Goal: Information Seeking & Learning: Check status

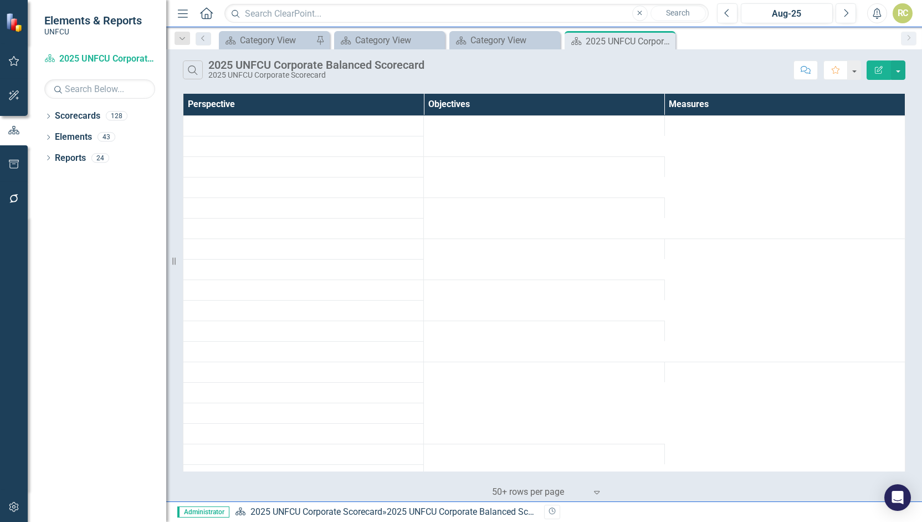
click at [43, 110] on div "Dropdown Scorecards 128 Dropdown 2025 UNFCU Corporate Scorecard Dropdown Chief …" at bounding box center [97, 314] width 139 height 415
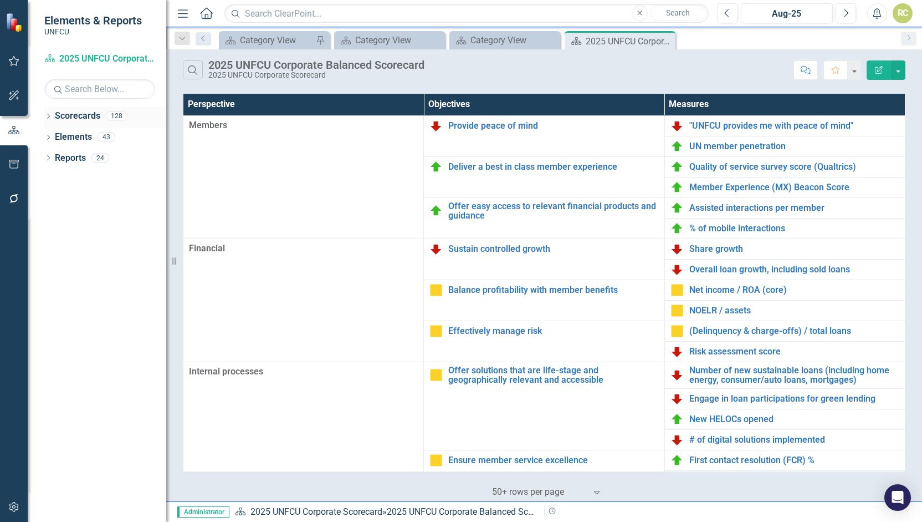
click at [45, 115] on icon "Dropdown" at bounding box center [48, 117] width 8 height 6
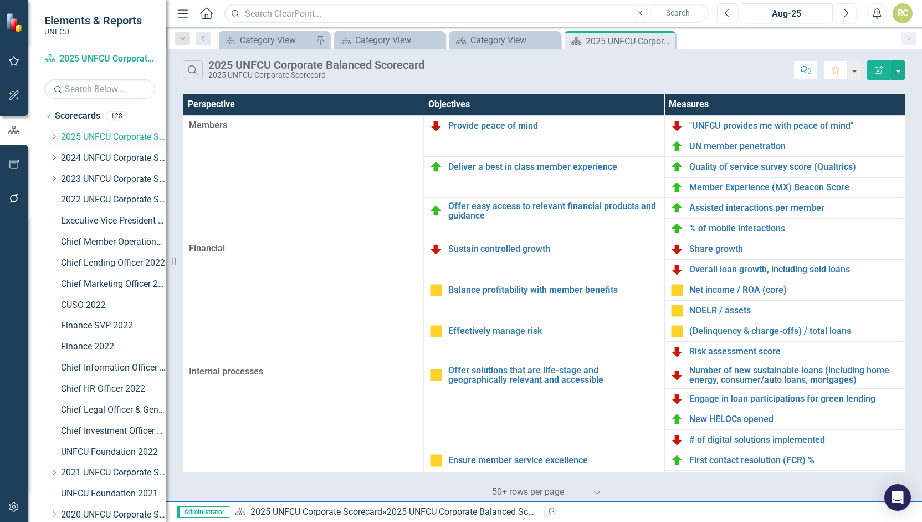
click at [55, 139] on div "Dropdown" at bounding box center [54, 136] width 8 height 9
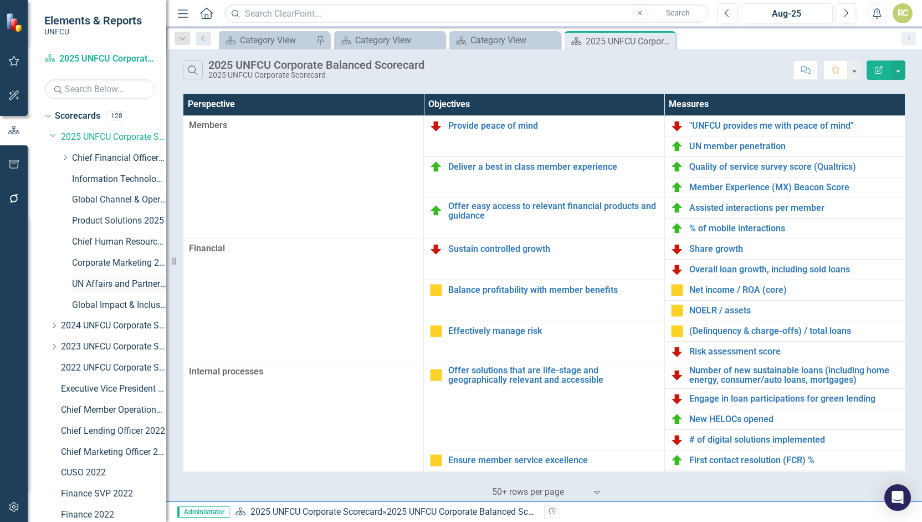
click at [104, 278] on link "UN Affairs and Partnerships 2025" at bounding box center [119, 284] width 94 height 13
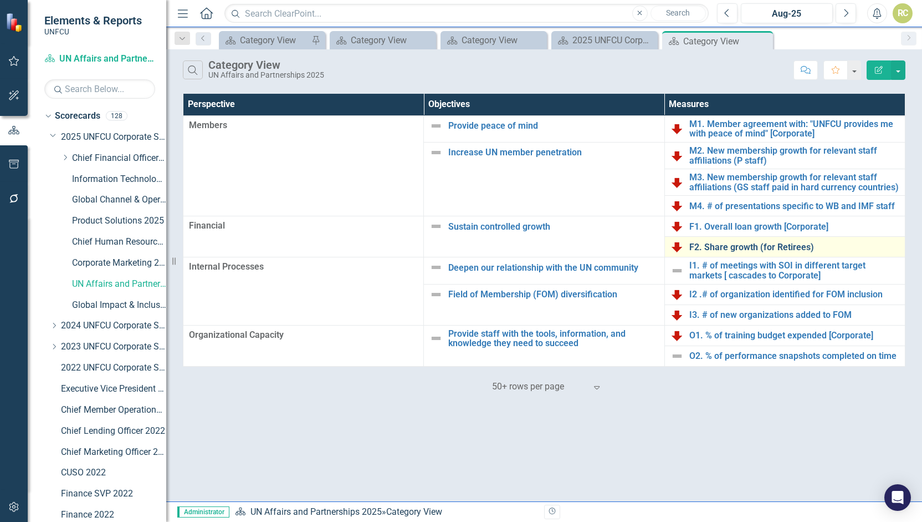
click at [745, 242] on link "F2. Share growth (for Retirees)" at bounding box center [795, 247] width 210 height 10
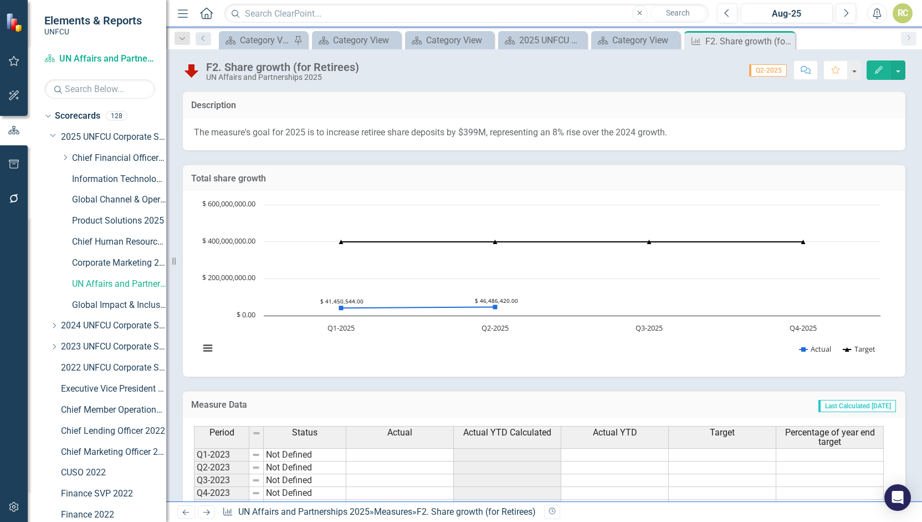
scroll to position [126, 0]
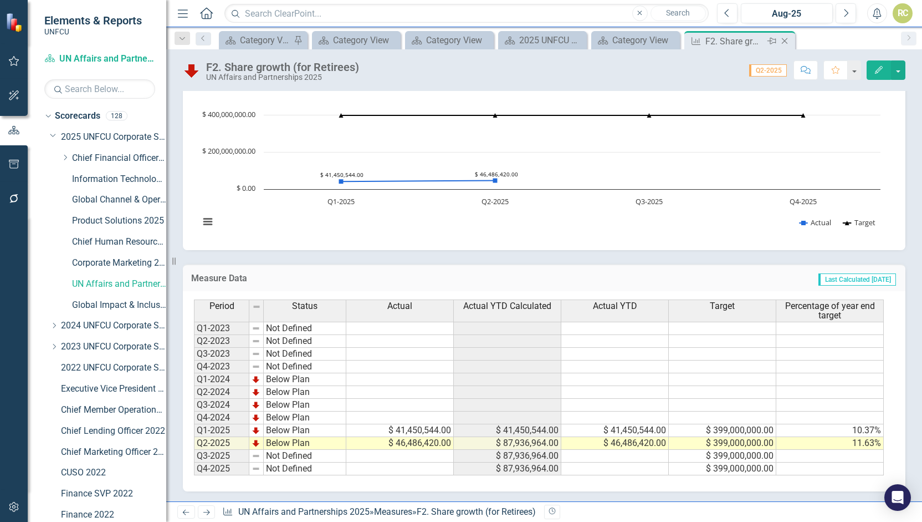
click at [784, 40] on icon at bounding box center [785, 41] width 6 height 6
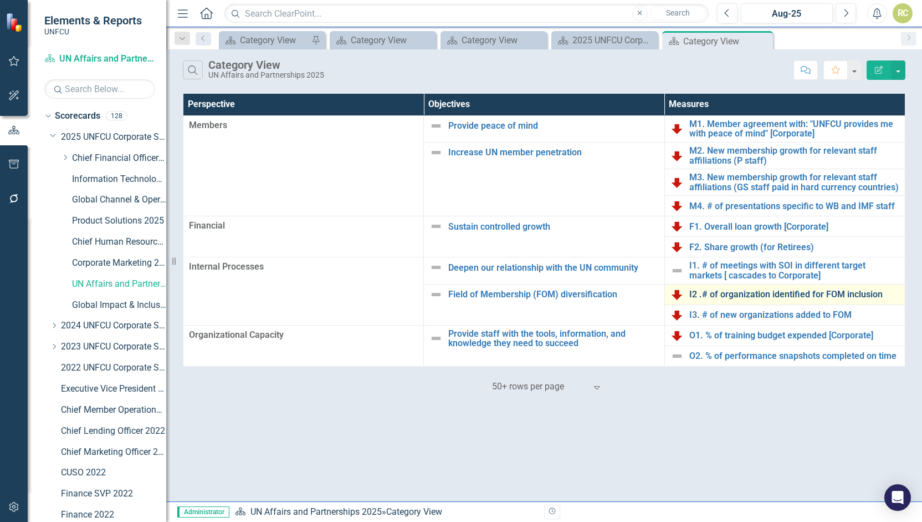
click at [759, 293] on link "I2 .# of organization identified for FOM inclusion" at bounding box center [795, 294] width 210 height 10
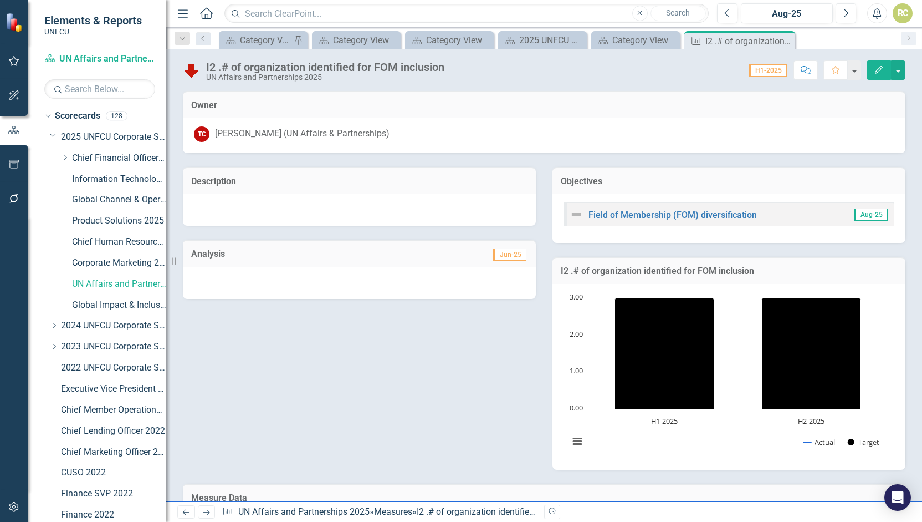
scroll to position [154, 0]
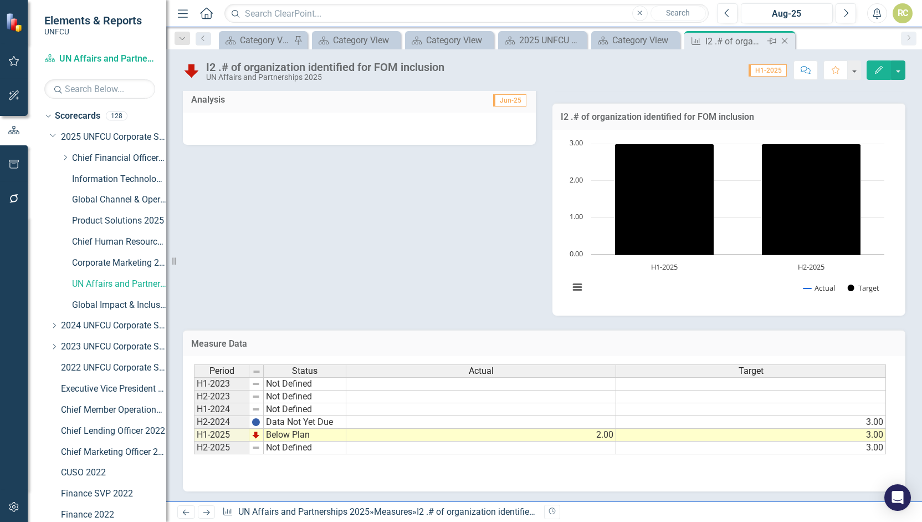
click at [787, 40] on icon "Close" at bounding box center [784, 41] width 11 height 9
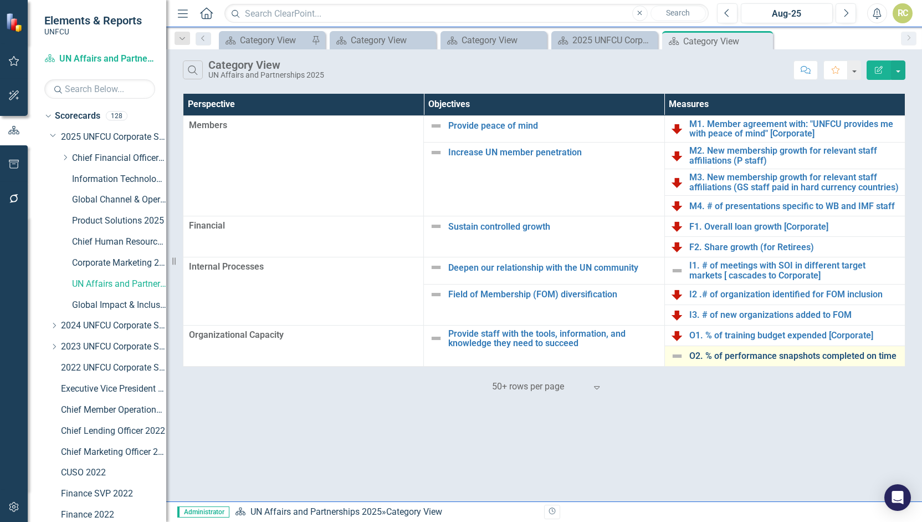
click at [733, 355] on link "O2. % of performance snapshots completed on time" at bounding box center [795, 356] width 210 height 10
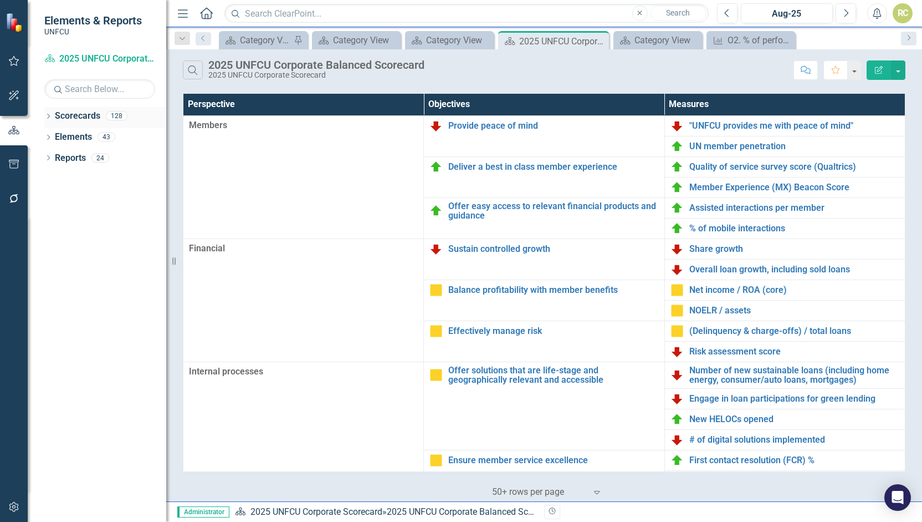
click at [44, 115] on icon "Dropdown" at bounding box center [48, 117] width 8 height 6
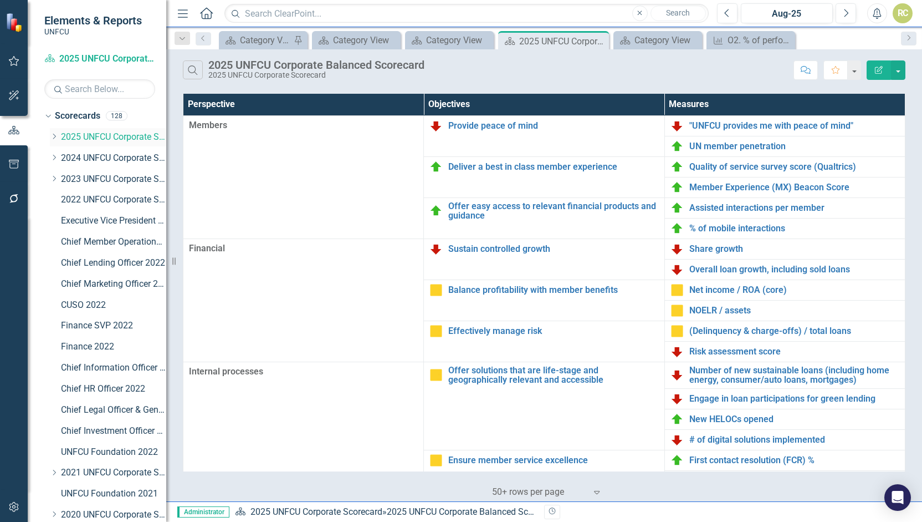
click at [57, 138] on icon "Dropdown" at bounding box center [54, 136] width 8 height 7
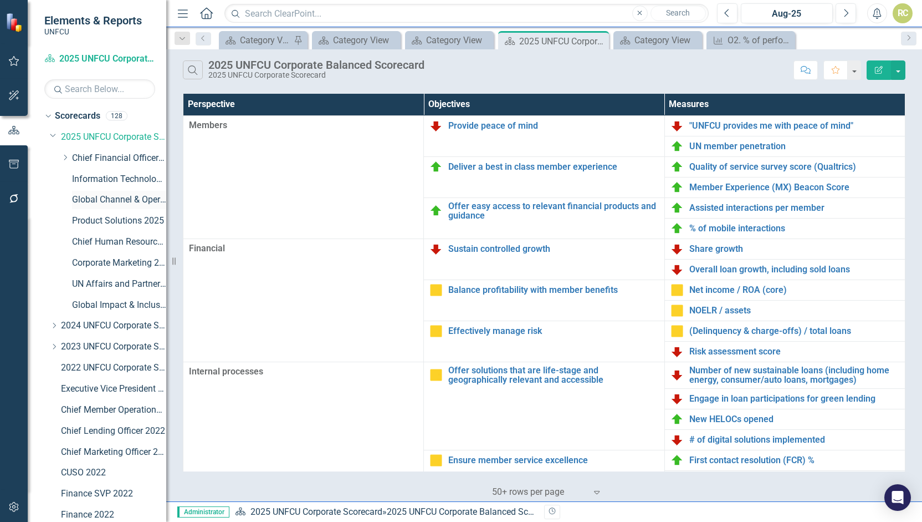
click at [98, 203] on link "Global Channel & Operations 2025" at bounding box center [119, 199] width 94 height 13
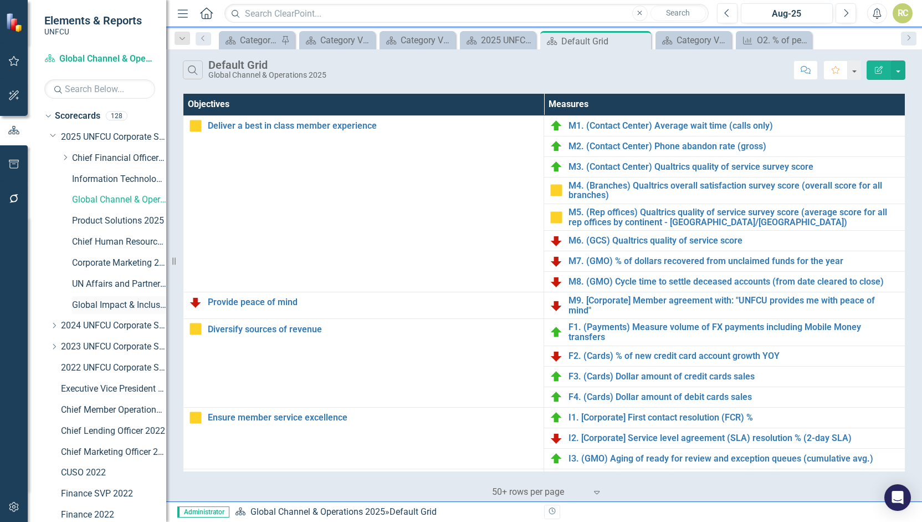
click at [124, 305] on link "Global Impact & Inclusion 2025" at bounding box center [119, 305] width 94 height 13
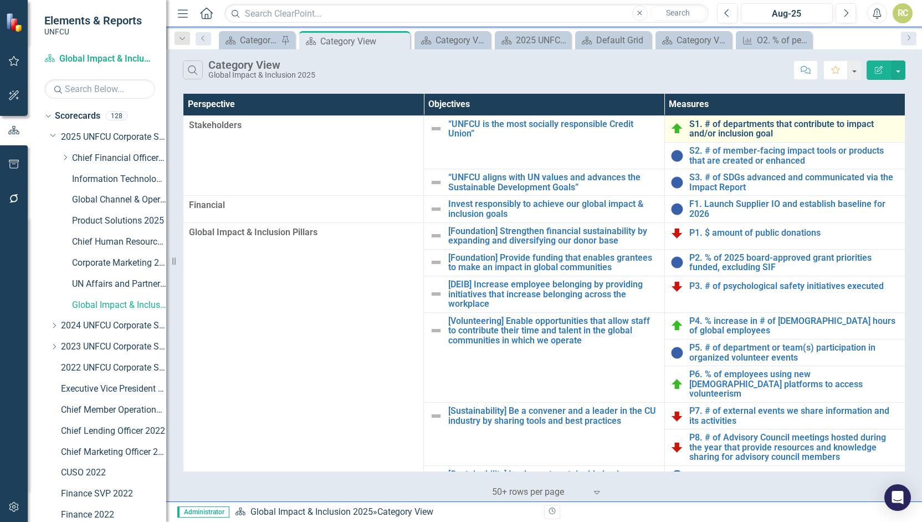
click at [722, 126] on link "S1. # of departments that contribute to impact and/or inclusion goal" at bounding box center [795, 128] width 210 height 19
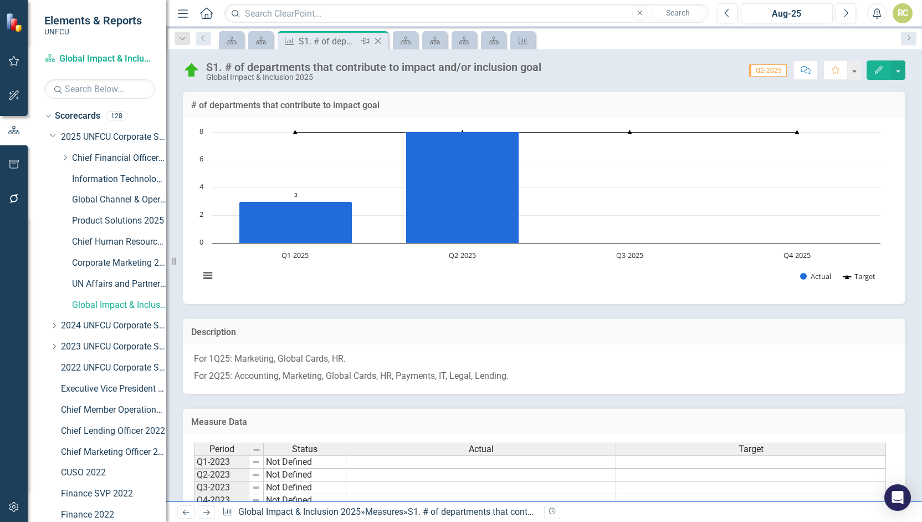
click at [382, 40] on icon "Close" at bounding box center [377, 41] width 11 height 9
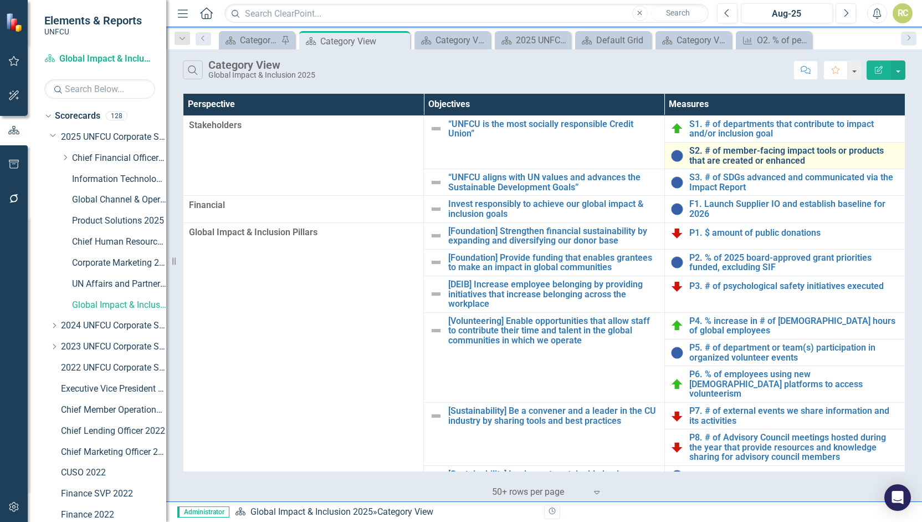
click at [758, 158] on link "S2. # of member-facing impact tools or products that are created or enhanced" at bounding box center [795, 155] width 210 height 19
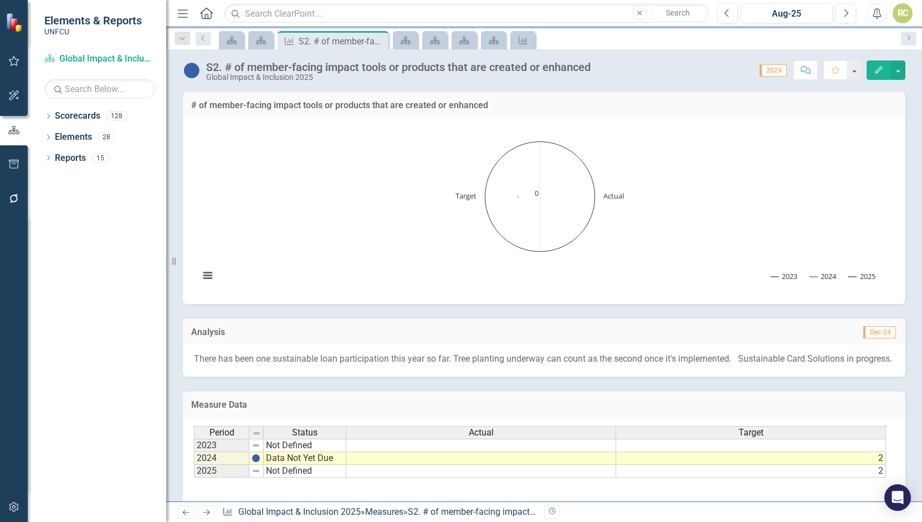
scroll to position [74, 0]
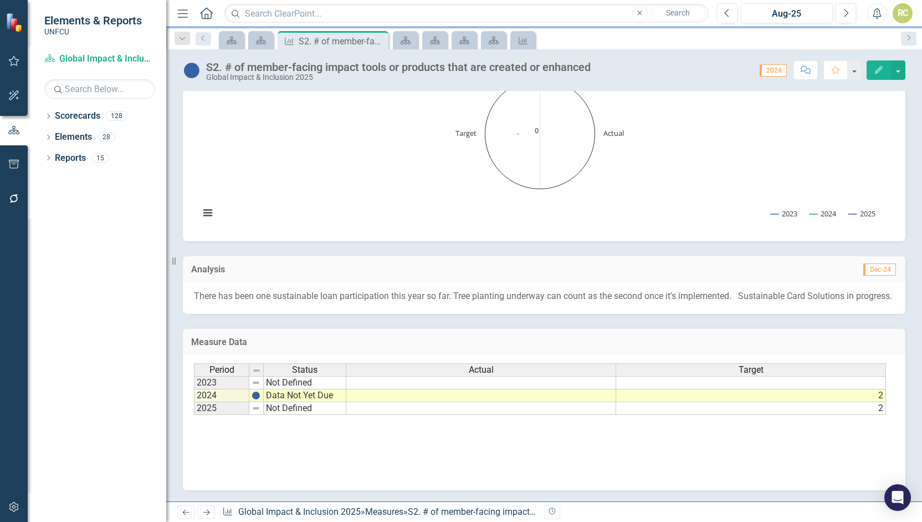
click at [496, 290] on p "There has been one sustainable loan participation this year so far. Tree planti…" at bounding box center [544, 296] width 701 height 13
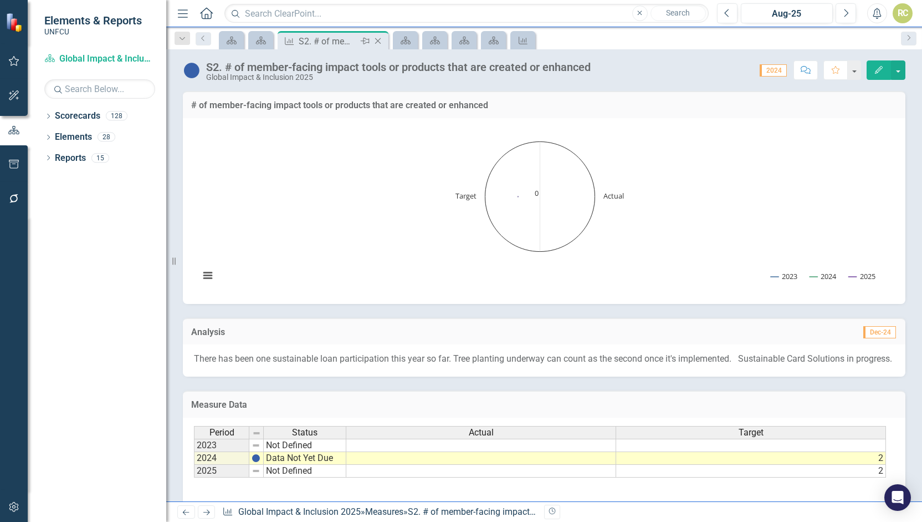
click at [377, 37] on icon "Close" at bounding box center [377, 41] width 11 height 9
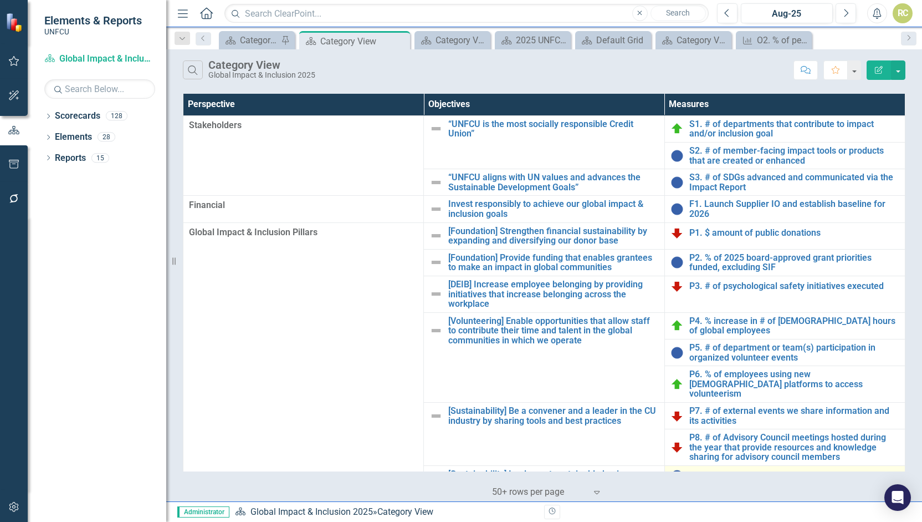
scroll to position [109, 0]
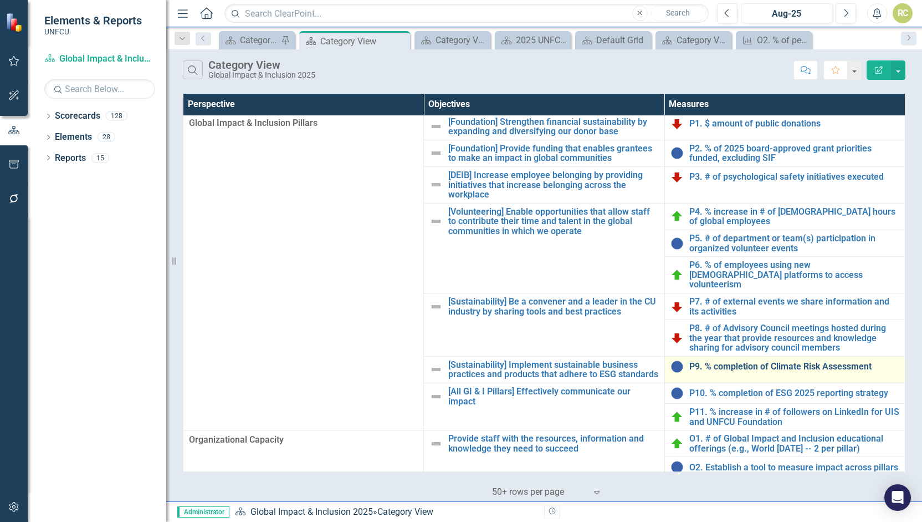
click at [778, 361] on link "P9. % completion of Climate Risk Assessment" at bounding box center [795, 366] width 210 height 10
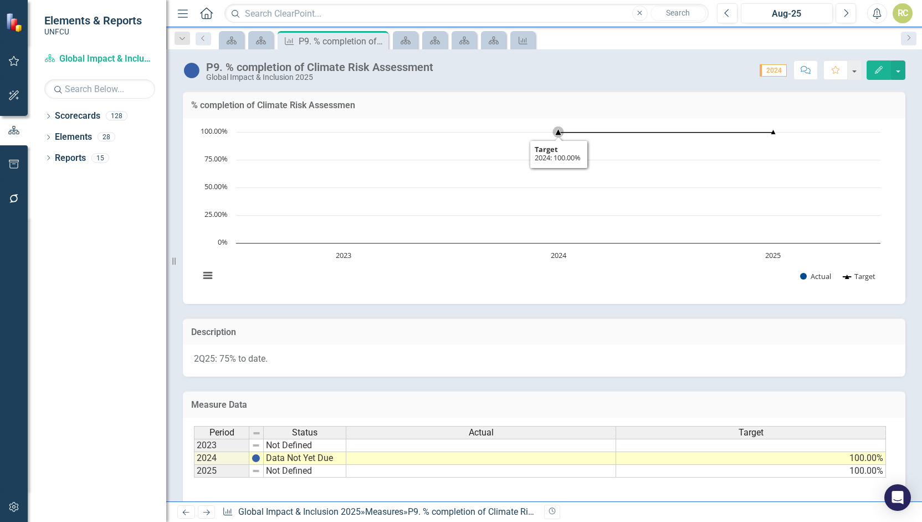
scroll to position [62, 0]
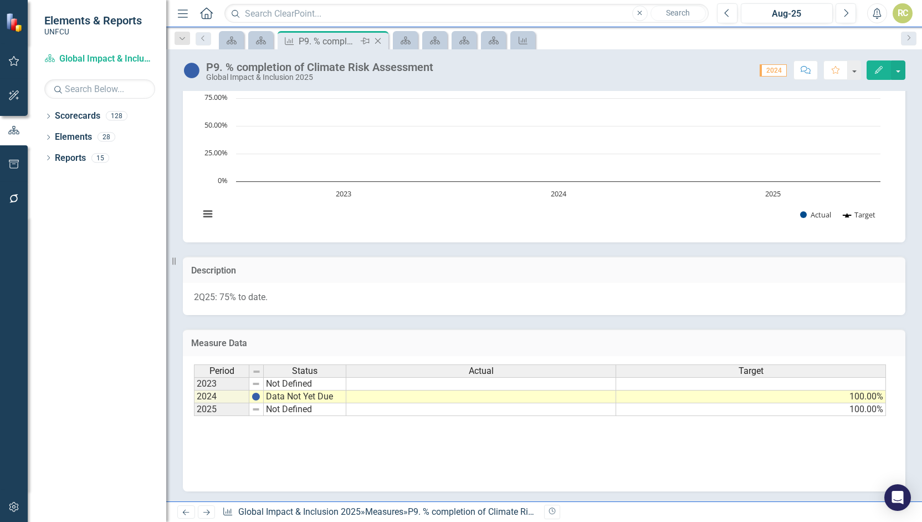
click at [384, 41] on icon "Close" at bounding box center [377, 41] width 11 height 9
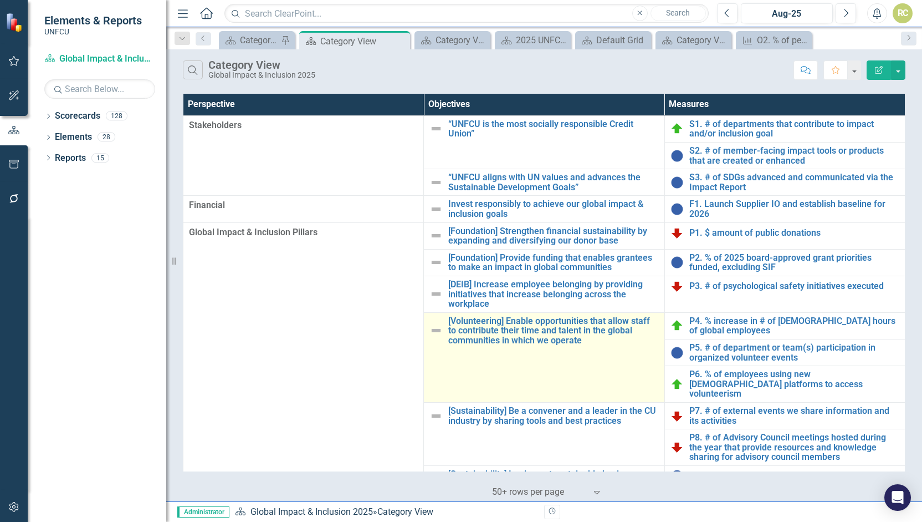
scroll to position [109, 0]
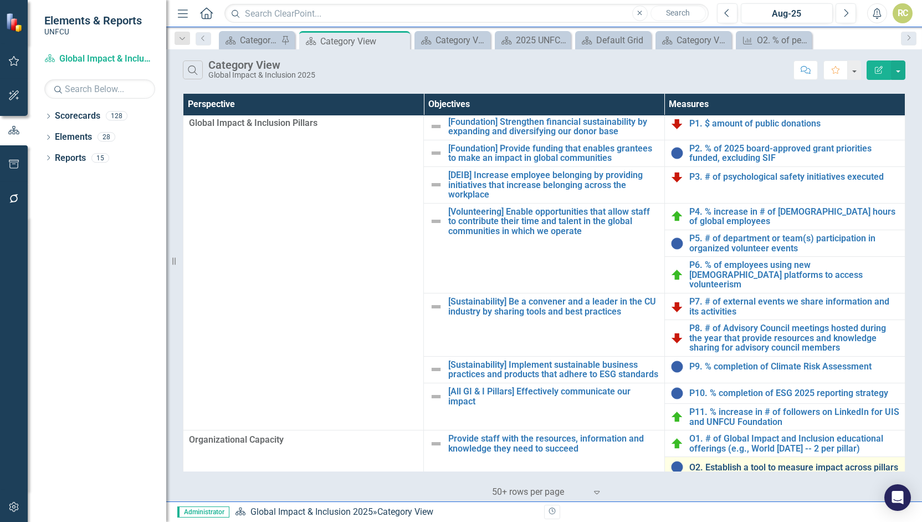
click at [754, 462] on link "O2. Establish a tool to measure impact across pillars" at bounding box center [795, 467] width 210 height 10
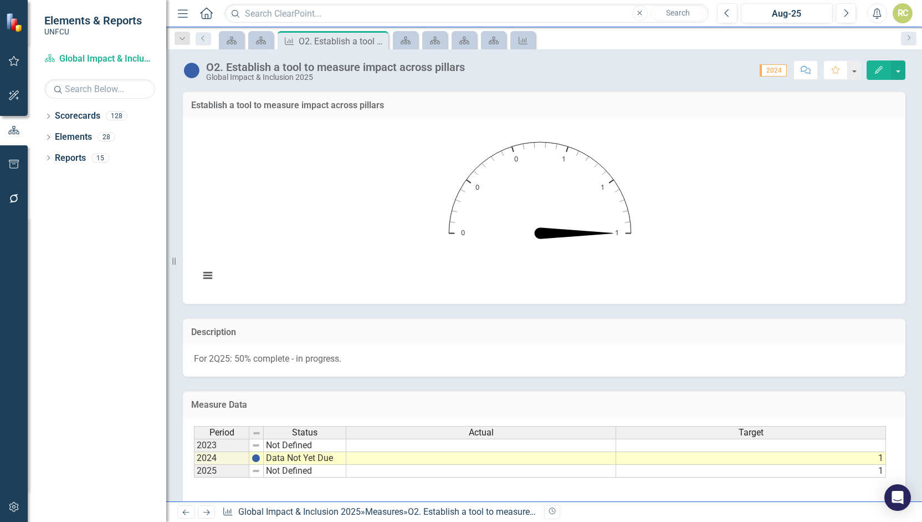
scroll to position [62, 0]
